Goal: Transaction & Acquisition: Book appointment/travel/reservation

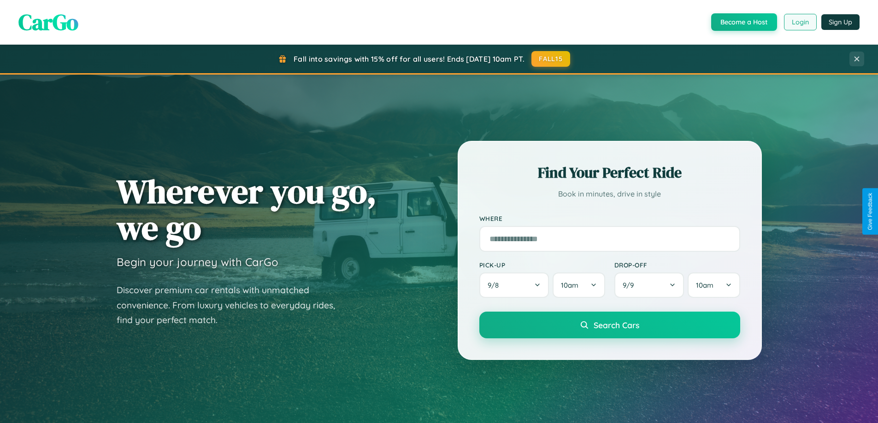
click at [799, 22] on button "Login" at bounding box center [800, 22] width 33 height 17
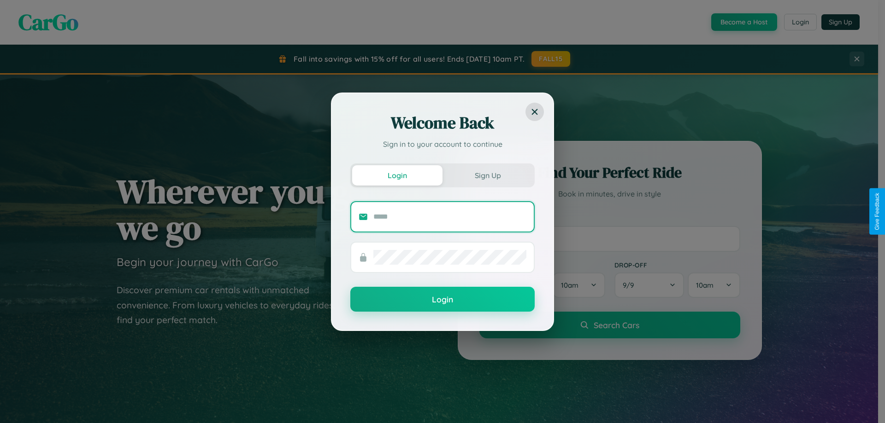
click at [450, 217] on input "text" at bounding box center [449, 217] width 153 height 15
type input "**********"
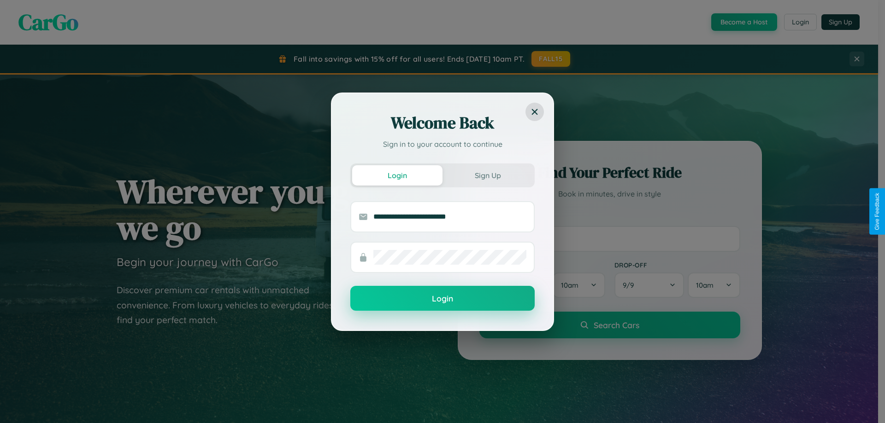
click at [442, 299] on button "Login" at bounding box center [442, 298] width 184 height 25
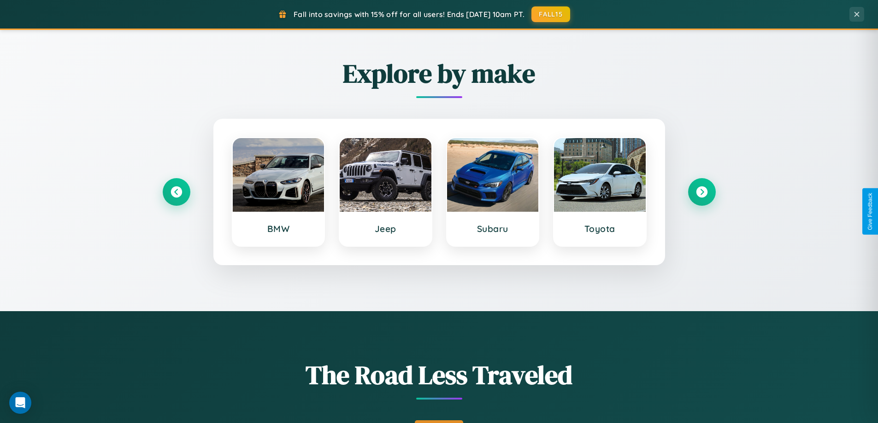
scroll to position [634, 0]
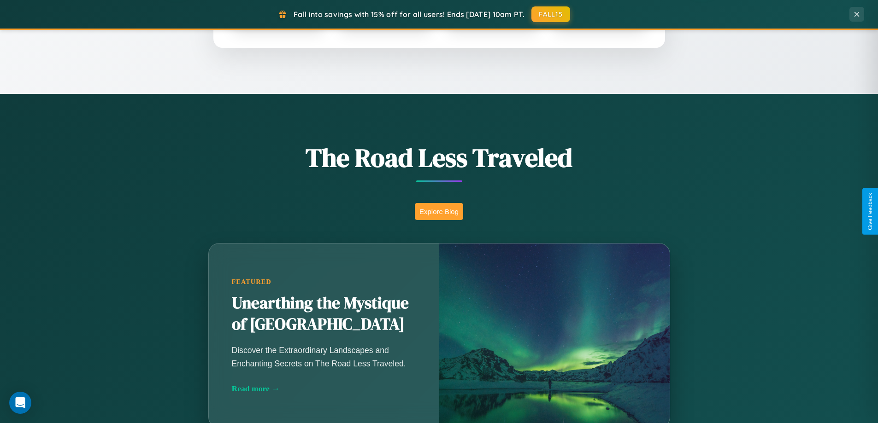
click at [439, 211] on button "Explore Blog" at bounding box center [439, 211] width 48 height 17
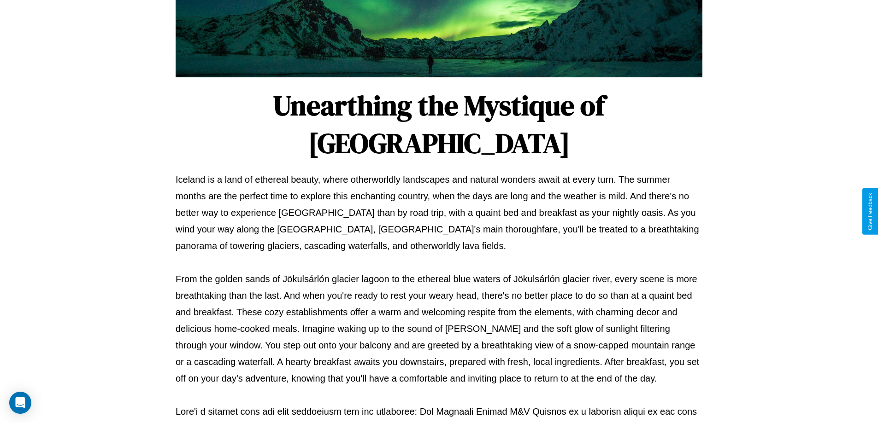
scroll to position [298, 0]
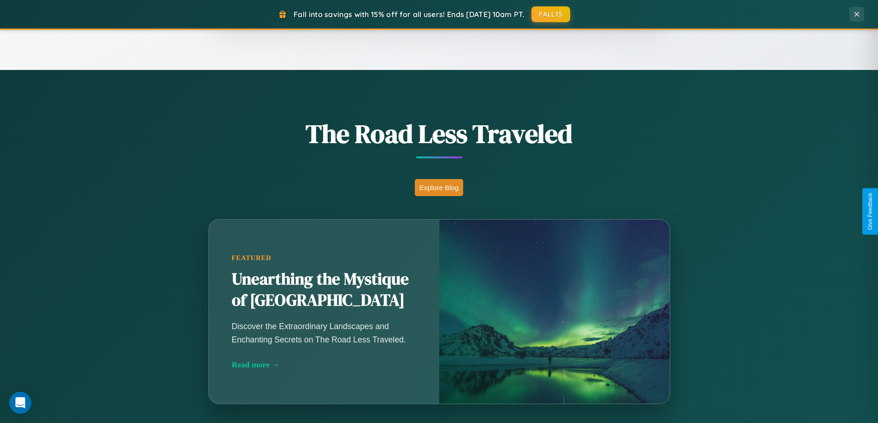
scroll to position [1480, 0]
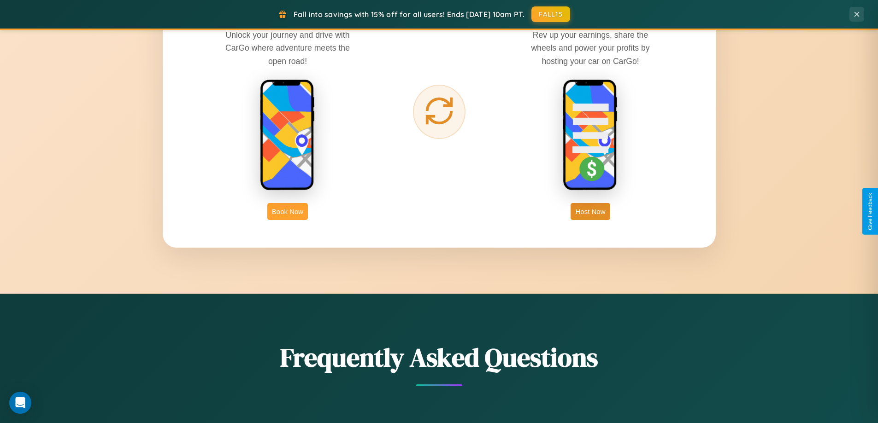
click at [288, 211] on button "Book Now" at bounding box center [287, 211] width 41 height 17
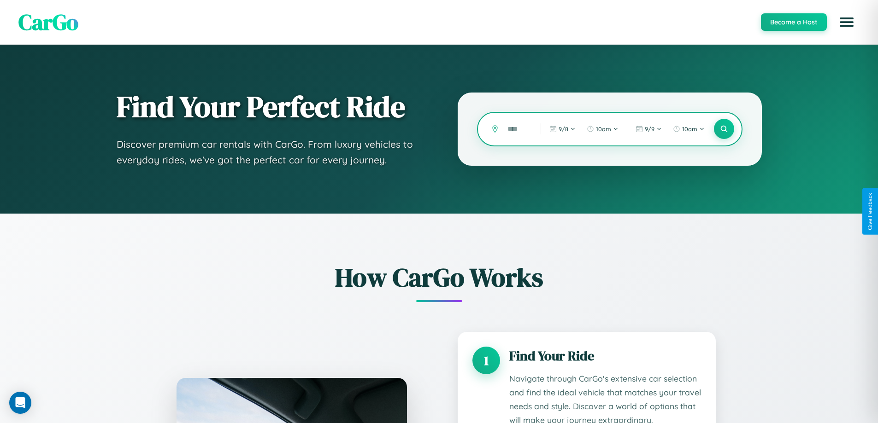
click at [517, 129] on input "text" at bounding box center [517, 129] width 29 height 16
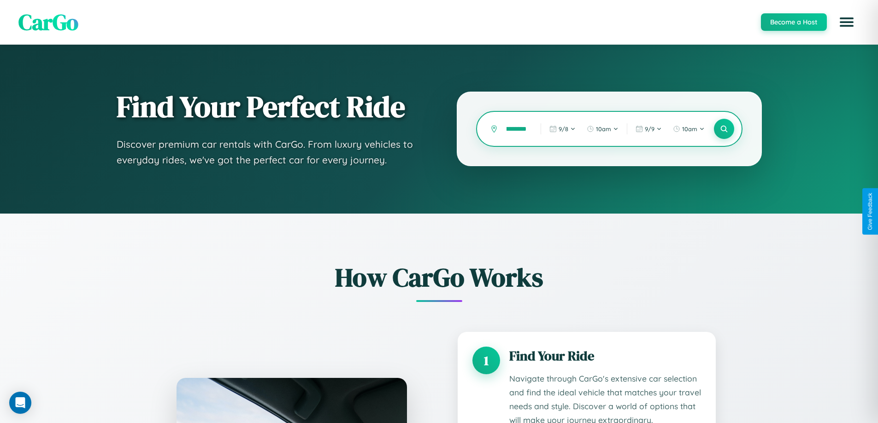
scroll to position [0, 13]
type input "*********"
click at [723, 129] on icon at bounding box center [723, 129] width 9 height 9
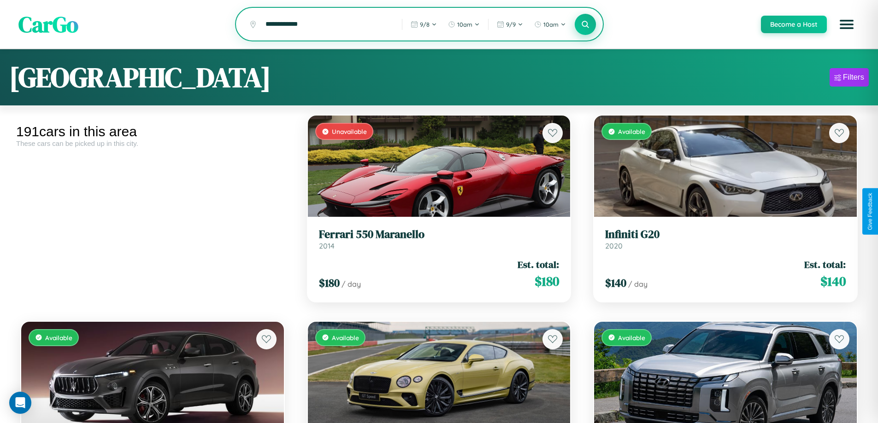
click at [585, 25] on icon at bounding box center [585, 24] width 9 height 9
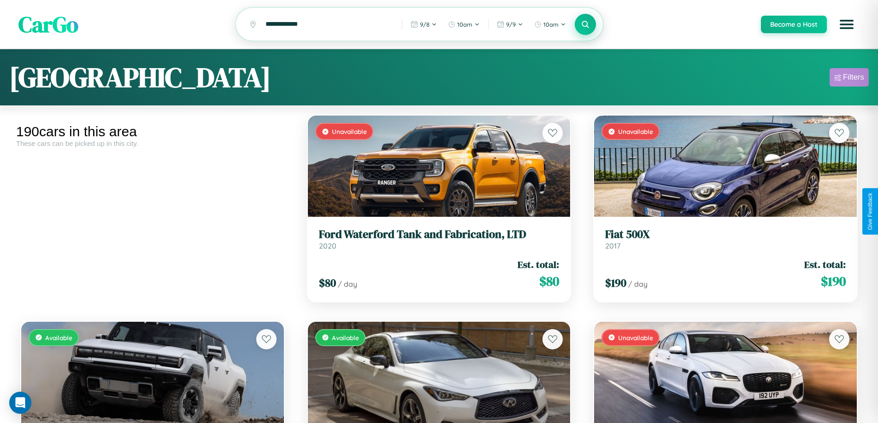
click at [849, 79] on div "Filters" at bounding box center [853, 77] width 21 height 9
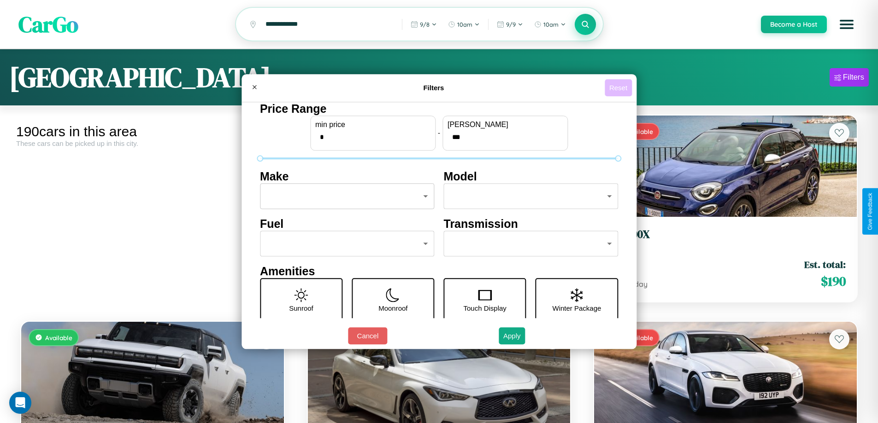
click at [619, 88] on button "Reset" at bounding box center [618, 87] width 27 height 17
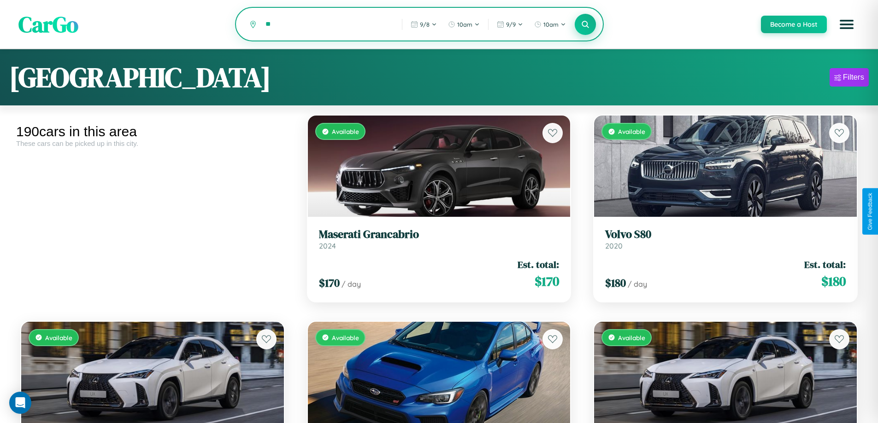
type input "*"
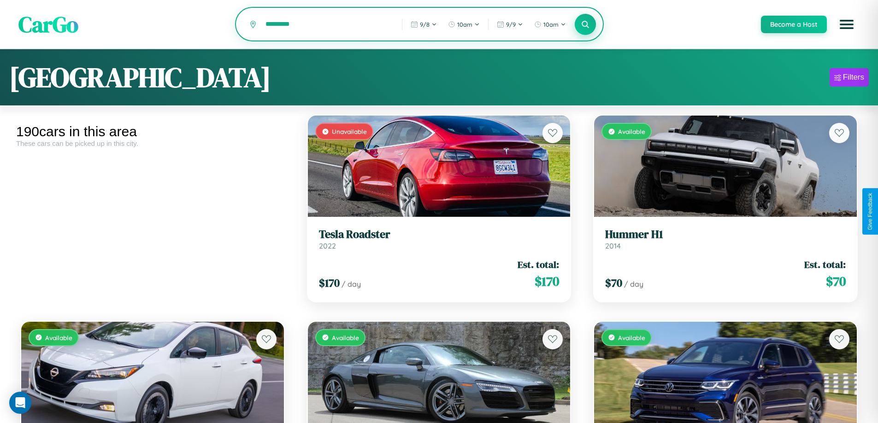
type input "*********"
click at [585, 25] on icon at bounding box center [585, 24] width 9 height 9
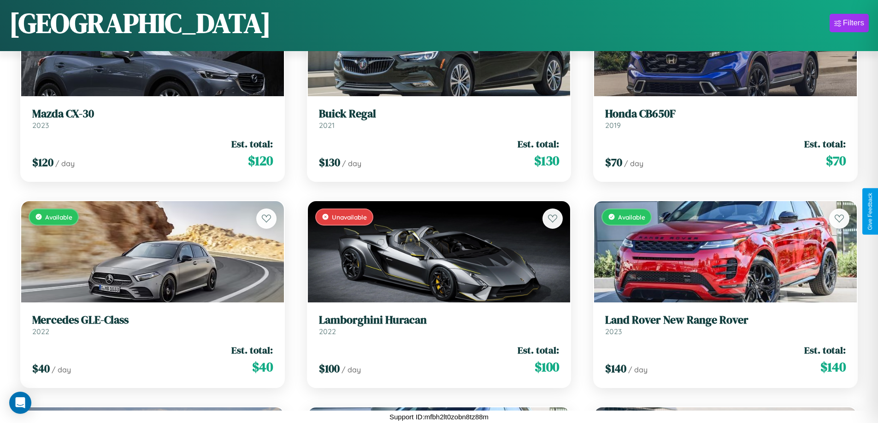
scroll to position [3225, 0]
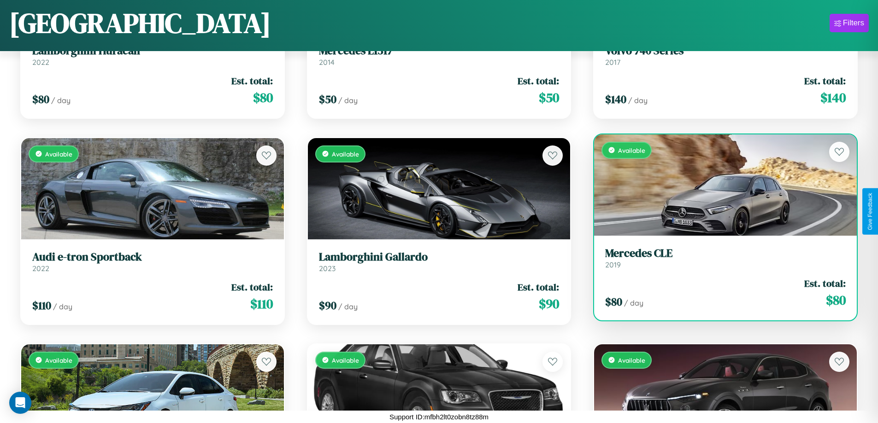
click at [719, 187] on div "Available" at bounding box center [725, 185] width 263 height 101
click at [719, 185] on div "Available" at bounding box center [725, 185] width 263 height 101
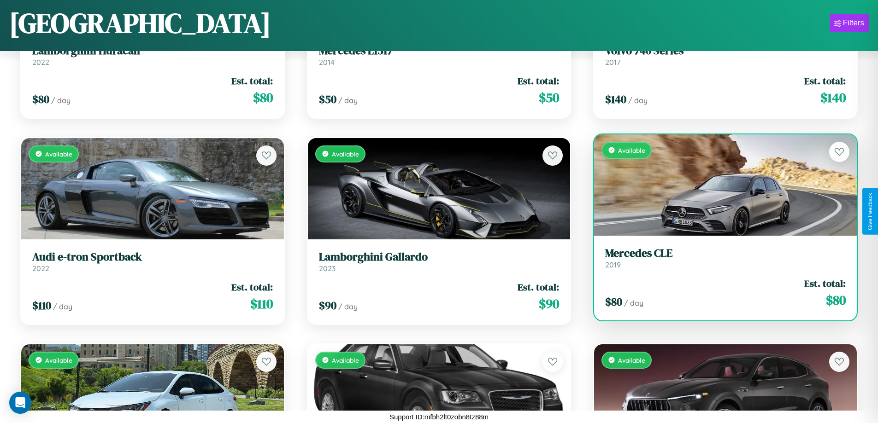
click at [719, 185] on div "Available" at bounding box center [725, 185] width 263 height 101
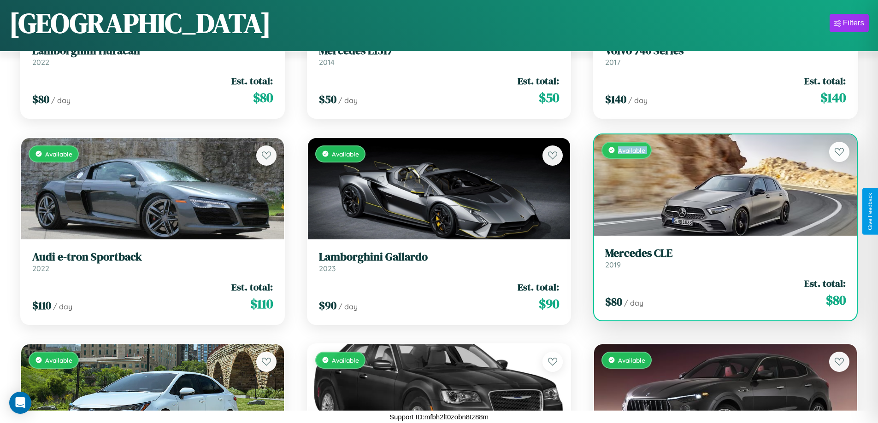
click at [719, 185] on div "Available" at bounding box center [725, 185] width 263 height 101
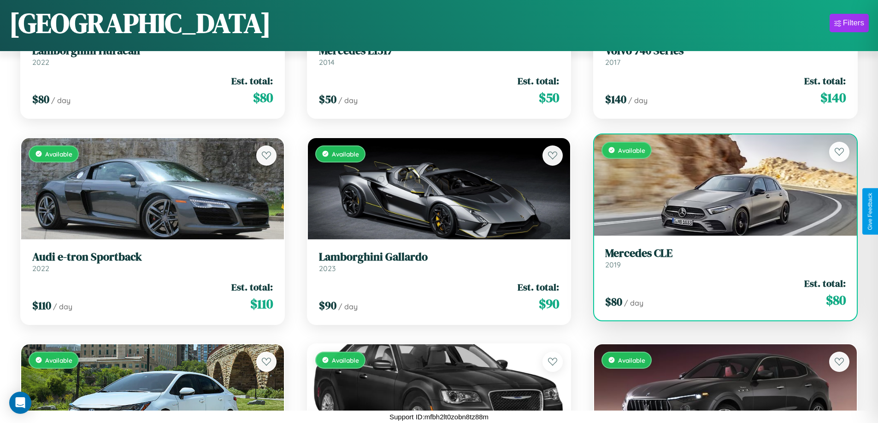
click at [719, 185] on div "Available" at bounding box center [725, 185] width 263 height 101
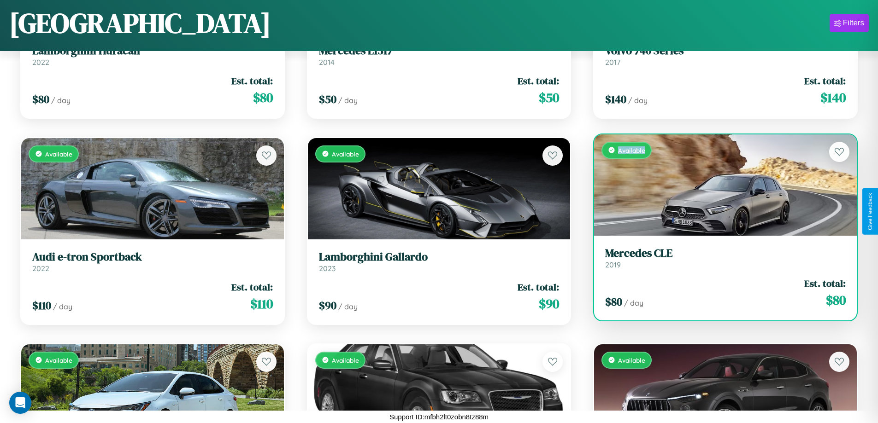
click at [719, 185] on div "Available" at bounding box center [725, 185] width 263 height 101
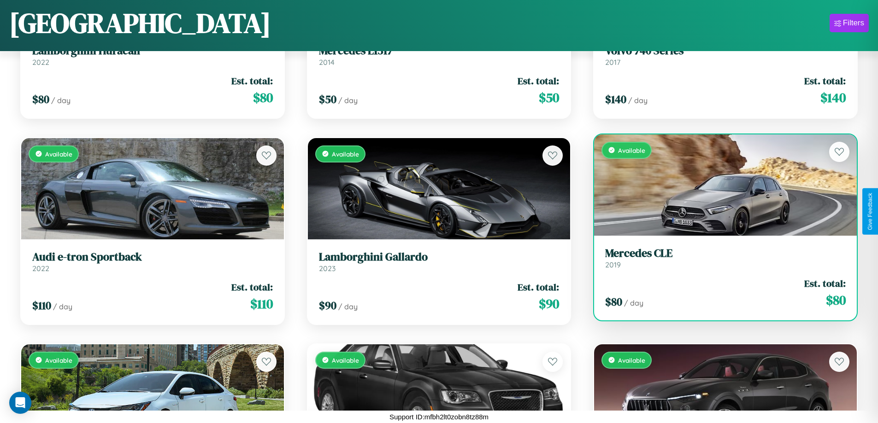
click at [719, 258] on h3 "Mercedes CLE" at bounding box center [725, 253] width 241 height 13
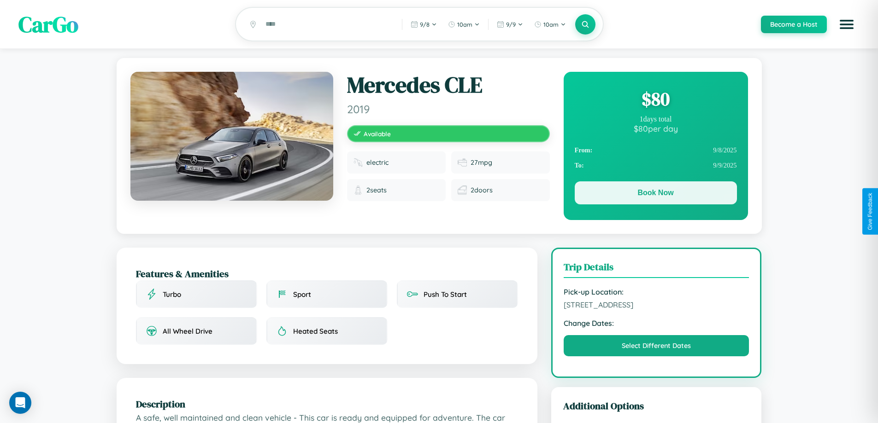
click at [655, 194] on button "Book Now" at bounding box center [656, 193] width 162 height 23
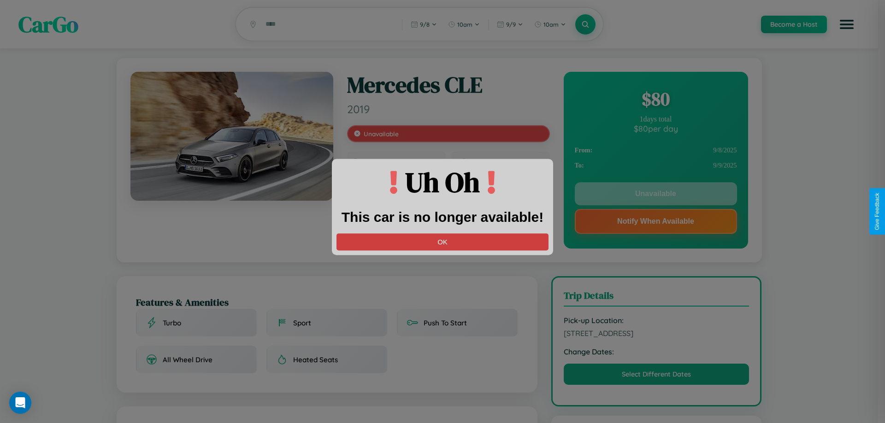
click at [442, 242] on button "OK" at bounding box center [442, 242] width 212 height 17
